Goal: Go to known website: Access a specific website the user already knows

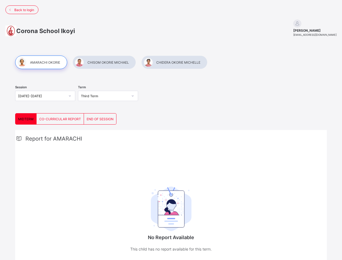
click at [22, 10] on span "Back to login" at bounding box center [24, 10] width 20 height 4
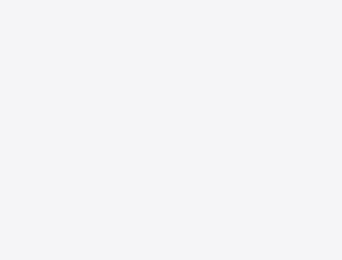
click at [41, 62] on div "New Update Available Hello there, You can install SAFSIMS on your device for ea…" at bounding box center [171, 130] width 342 height 260
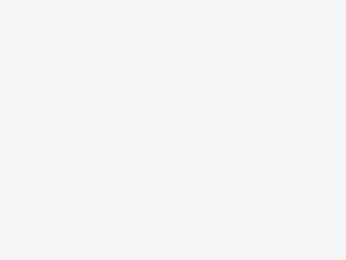
click at [104, 62] on div "New Update Available Hello there, You can install SAFSIMS on your device for ea…" at bounding box center [173, 130] width 346 height 260
click at [174, 62] on div "New Update Available Hello there, You can install SAFSIMS on your device for ea…" at bounding box center [173, 130] width 346 height 260
click at [26, 119] on div "New Update Available Hello there, You can install SAFSIMS on your device for ea…" at bounding box center [173, 130] width 346 height 260
click at [60, 119] on div "New Update Available Hello there, You can install SAFSIMS on your device for ea…" at bounding box center [173, 130] width 346 height 260
click at [100, 119] on div "New Update Available Hello there, You can install SAFSIMS on your device for ea…" at bounding box center [173, 130] width 346 height 260
